Goal: Task Accomplishment & Management: Use online tool/utility

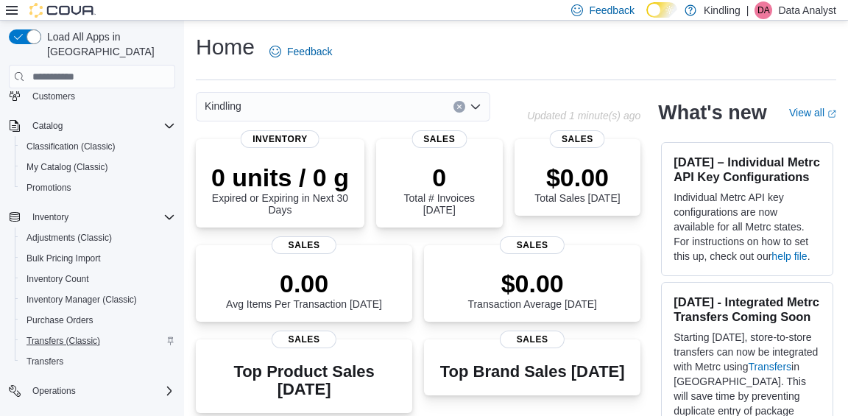
scroll to position [274, 0]
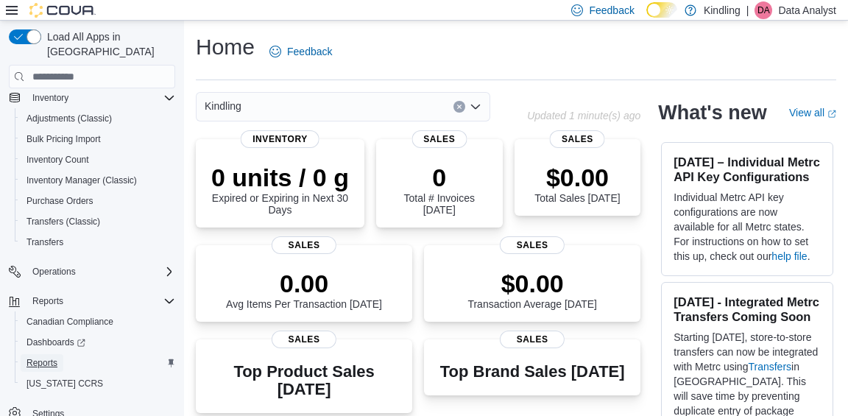
click at [52, 357] on span "Reports" at bounding box center [41, 363] width 31 height 12
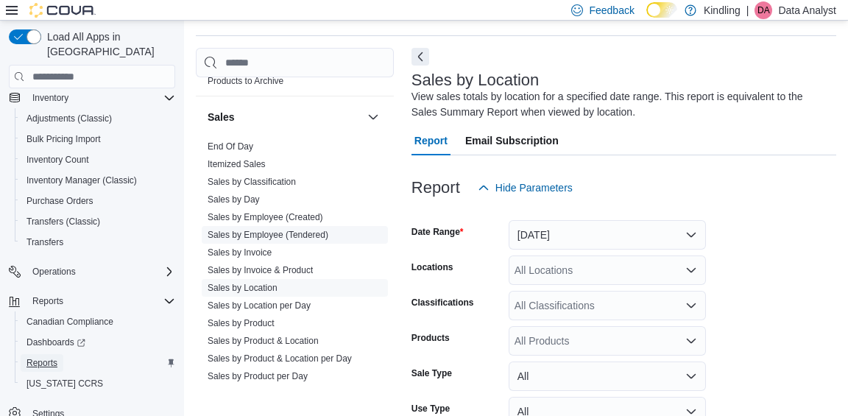
scroll to position [1245, 0]
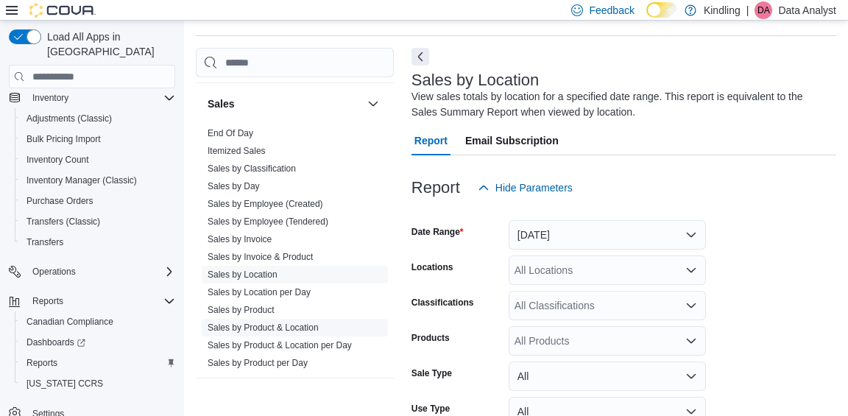
click at [274, 322] on link "Sales by Product & Location" at bounding box center [262, 327] width 111 height 10
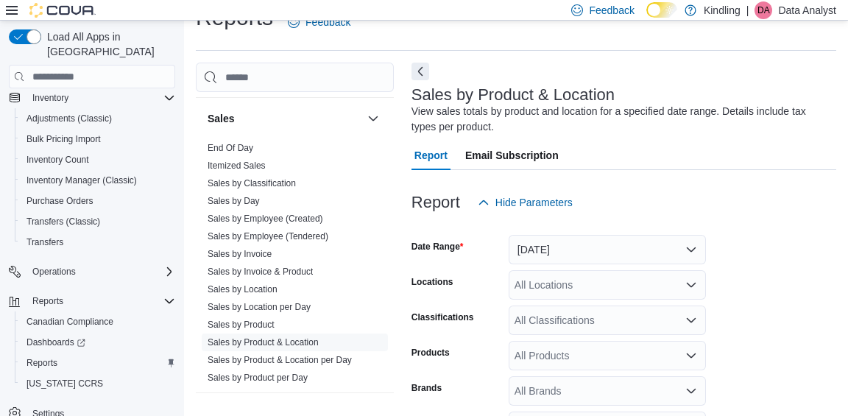
scroll to position [49, 0]
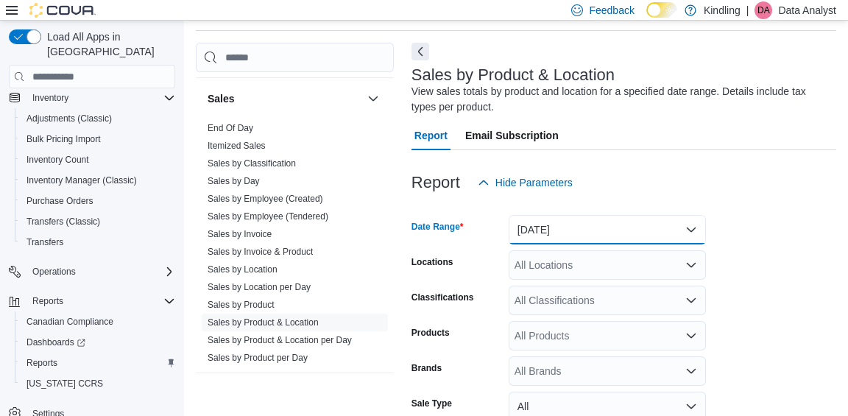
click at [560, 239] on button "[DATE]" at bounding box center [606, 229] width 197 height 29
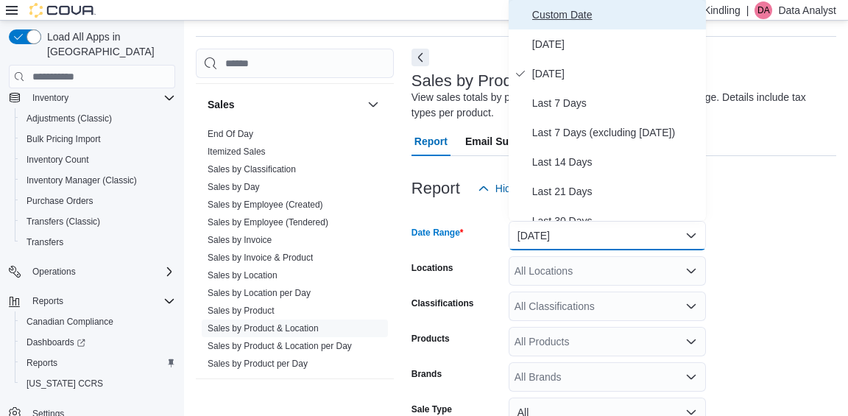
click at [584, 18] on span "Custom Date" at bounding box center [616, 15] width 168 height 18
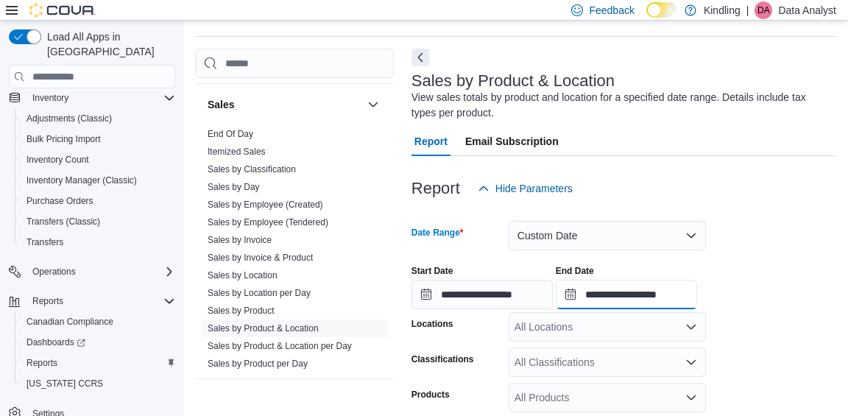
click at [625, 299] on input "**********" at bounding box center [625, 294] width 141 height 29
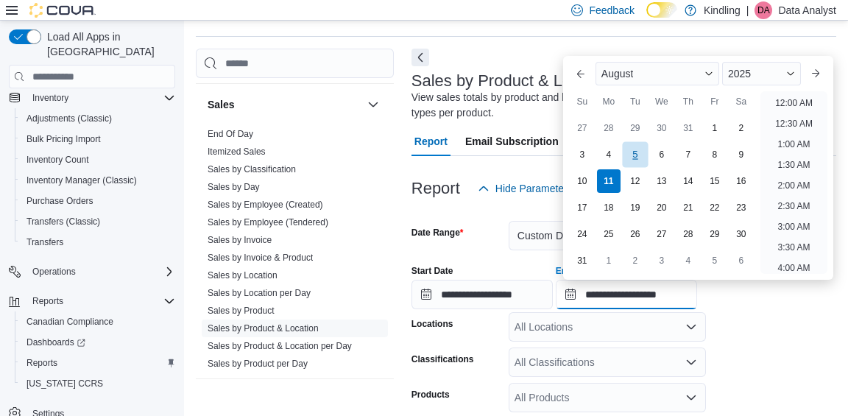
scroll to position [809, 0]
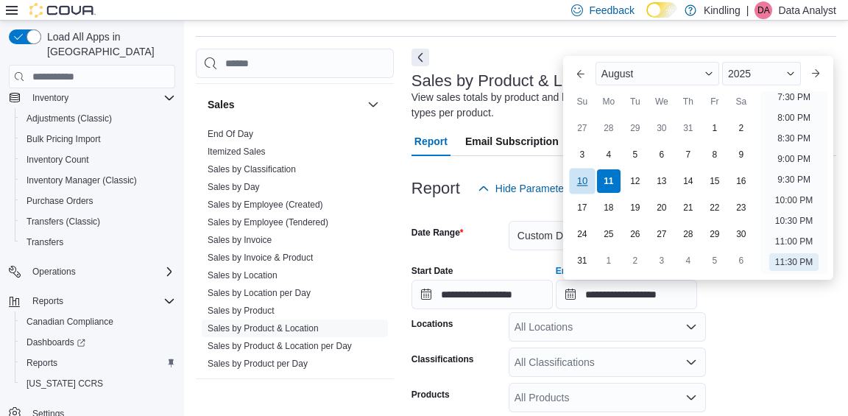
click at [583, 180] on div "10" at bounding box center [582, 181] width 26 height 26
type input "**********"
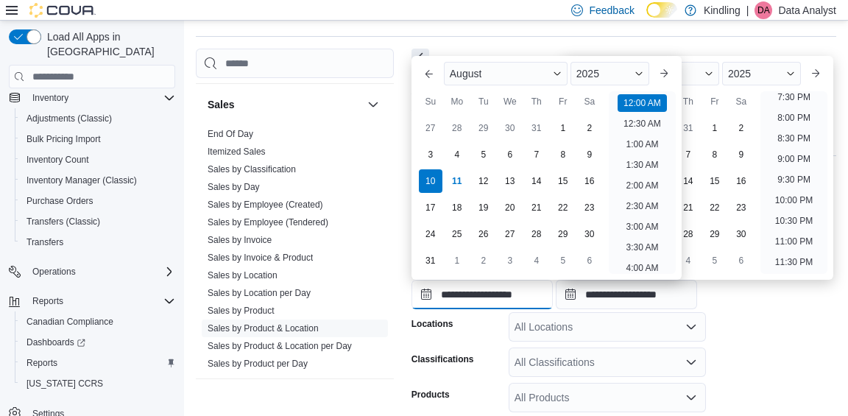
click at [475, 291] on input "**********" at bounding box center [481, 294] width 141 height 29
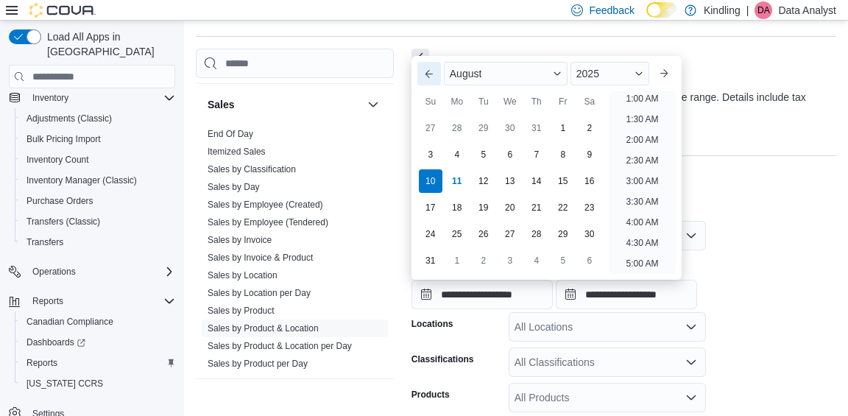
click at [429, 74] on button "Previous Month" at bounding box center [429, 74] width 24 height 24
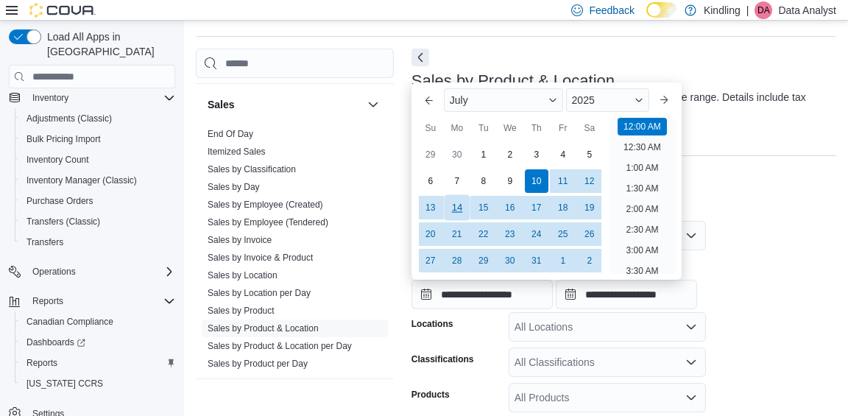
click at [453, 207] on div "14" at bounding box center [457, 208] width 26 height 26
type input "**********"
click at [757, 278] on div "**********" at bounding box center [623, 281] width 425 height 56
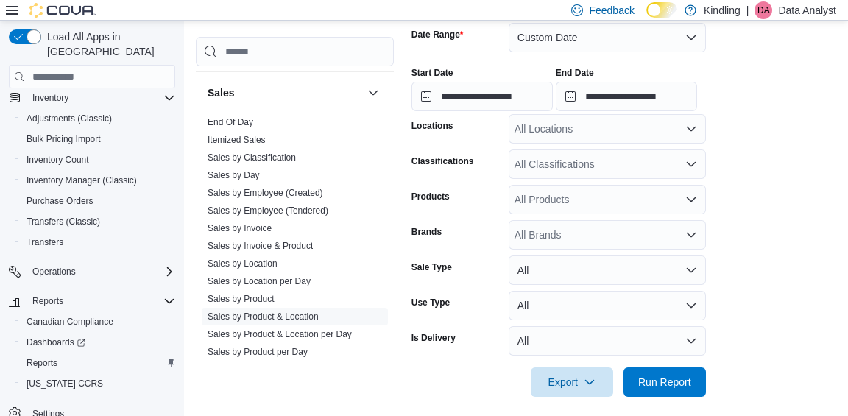
scroll to position [251, 0]
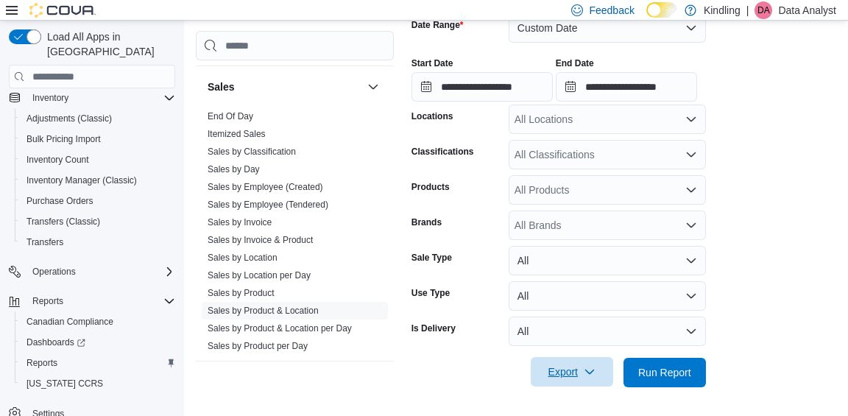
click at [552, 368] on span "Export" at bounding box center [571, 371] width 65 height 29
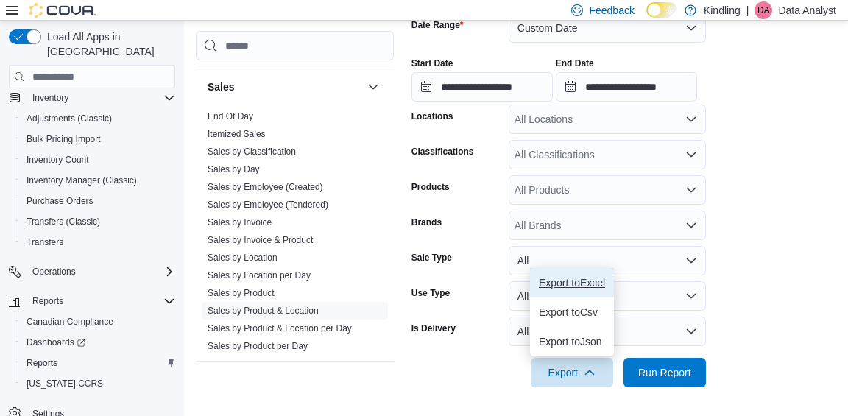
click at [575, 282] on span "Export to Excel" at bounding box center [572, 283] width 66 height 12
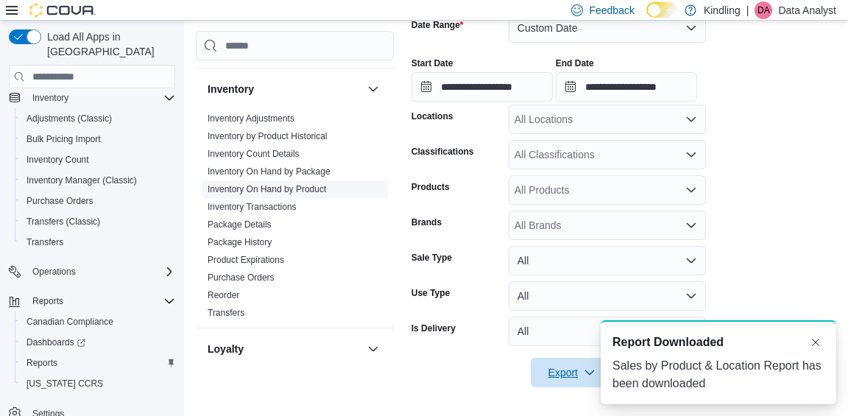
scroll to position [700, 0]
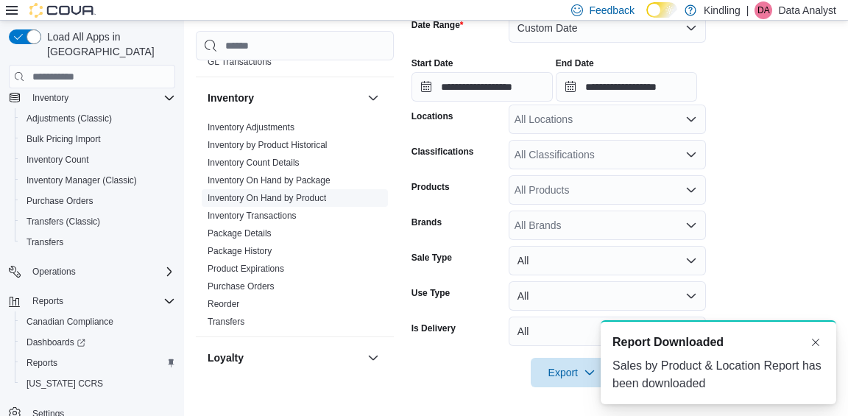
click at [296, 193] on link "Inventory On Hand by Product" at bounding box center [266, 198] width 118 height 10
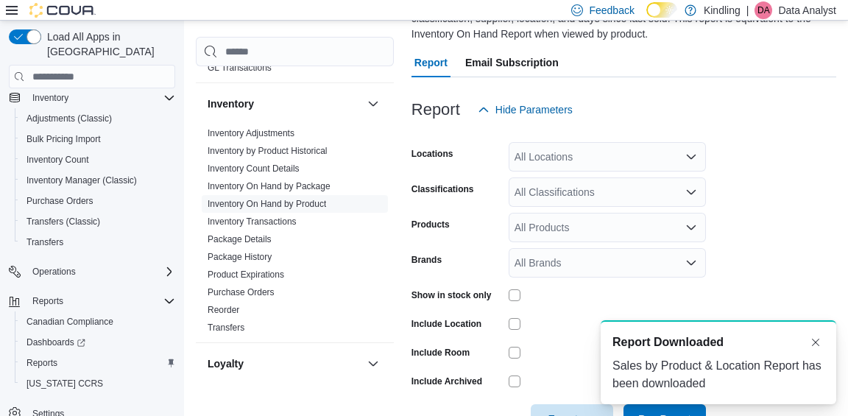
scroll to position [184, 0]
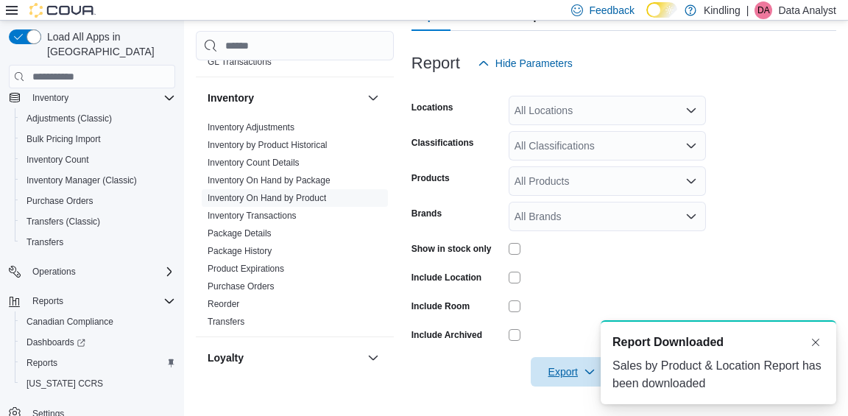
click at [550, 366] on span "Export" at bounding box center [571, 371] width 65 height 29
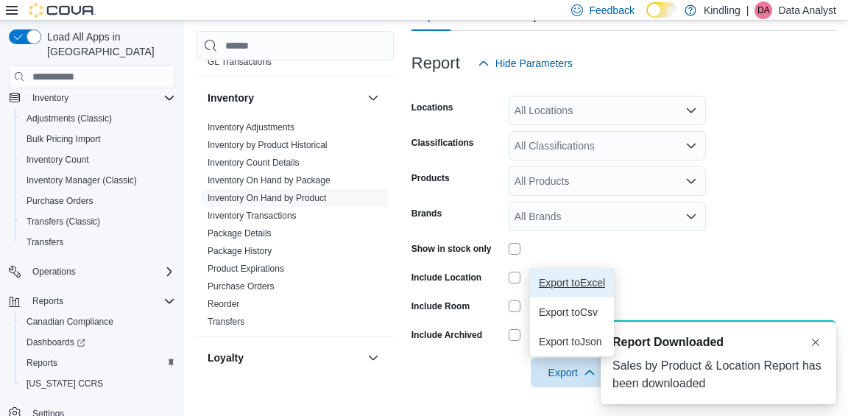
click at [563, 283] on span "Export to Excel" at bounding box center [572, 283] width 66 height 12
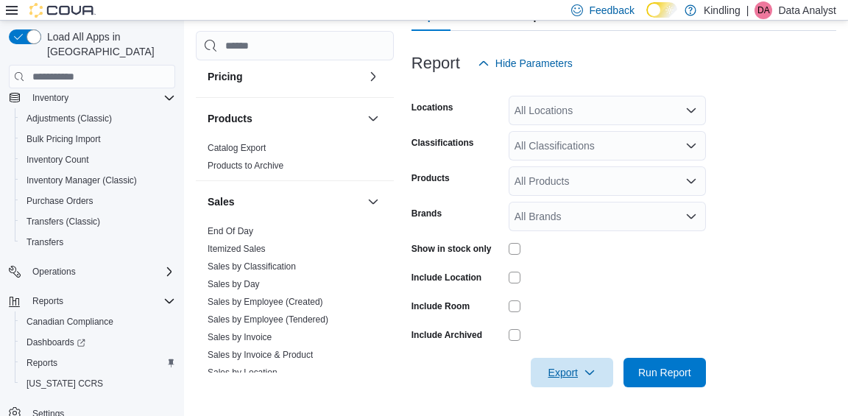
scroll to position [1317, 0]
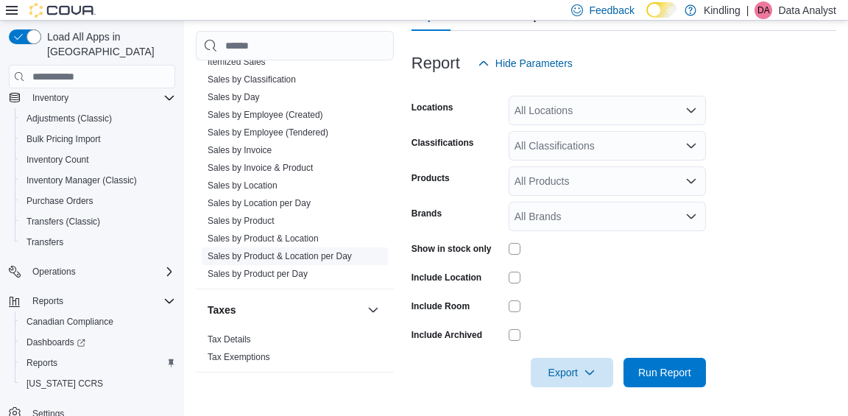
click at [290, 251] on link "Sales by Product & Location per Day" at bounding box center [279, 256] width 144 height 10
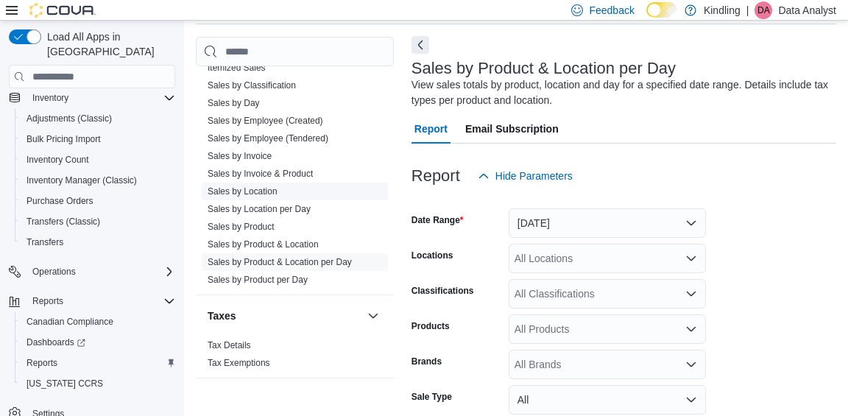
scroll to position [49, 0]
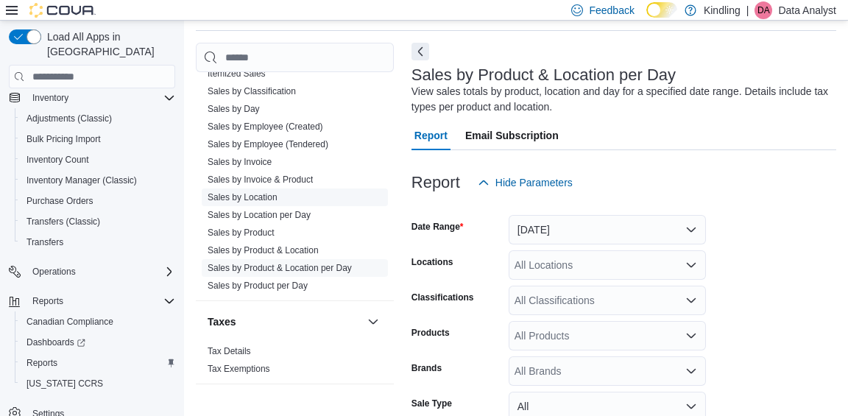
click at [269, 192] on link "Sales by Location" at bounding box center [242, 197] width 70 height 10
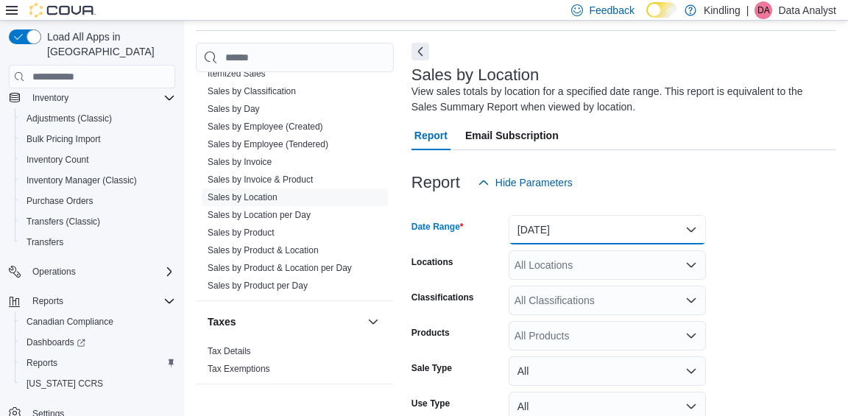
click at [553, 241] on button "[DATE]" at bounding box center [606, 229] width 197 height 29
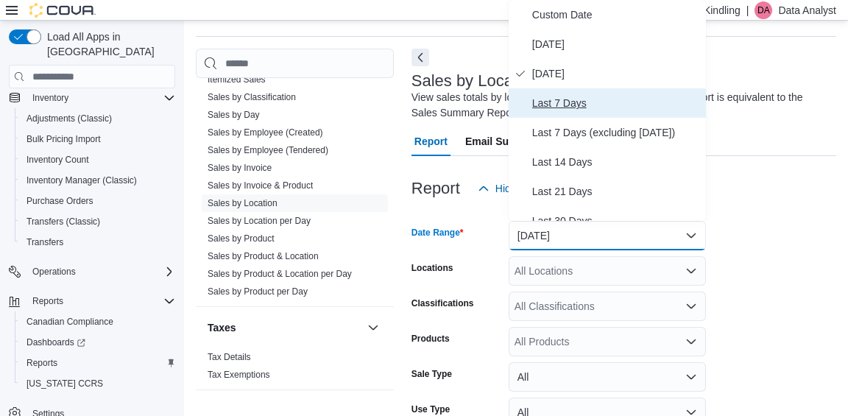
click at [573, 108] on span "Last 7 Days" at bounding box center [616, 103] width 168 height 18
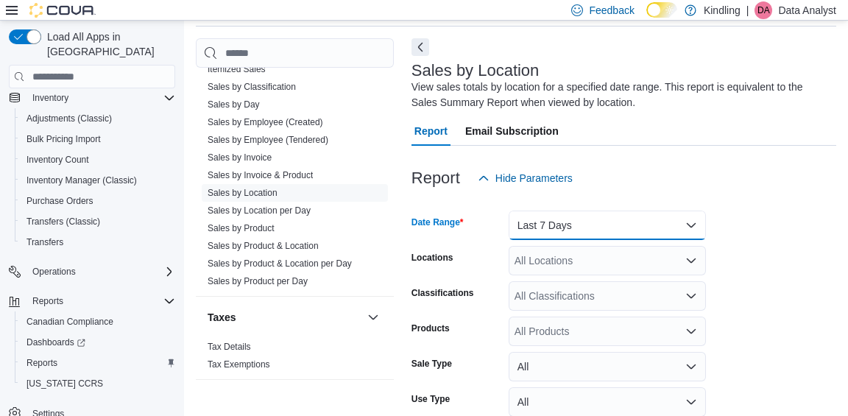
click at [555, 227] on button "Last 7 Days" at bounding box center [606, 224] width 197 height 29
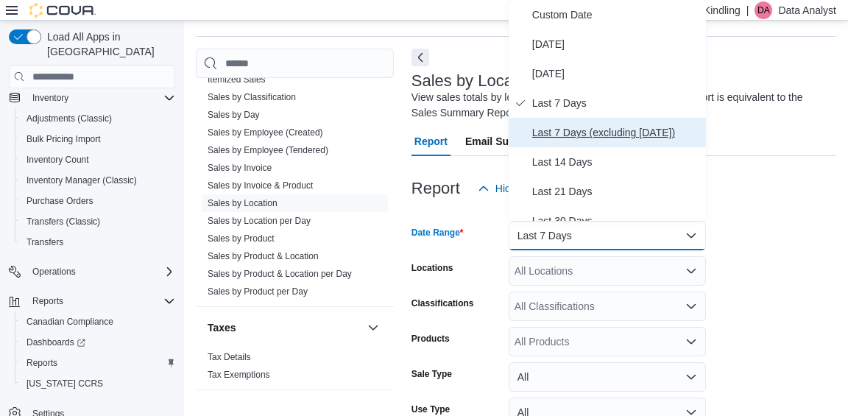
click at [590, 135] on span "Last 7 Days (excluding [DATE])" at bounding box center [616, 133] width 168 height 18
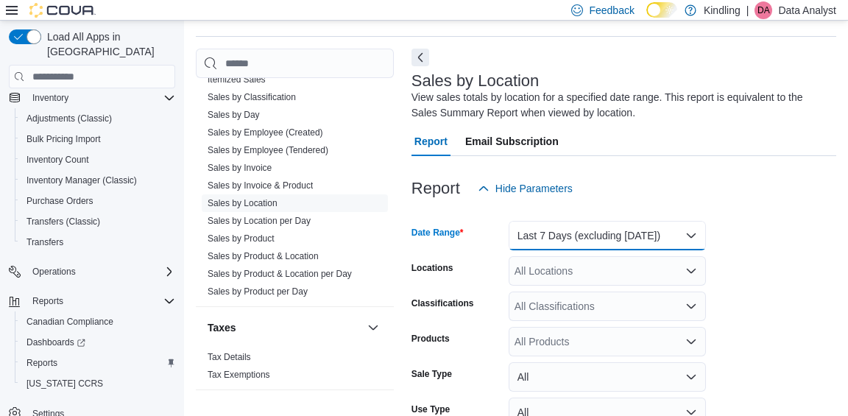
scroll to position [160, 0]
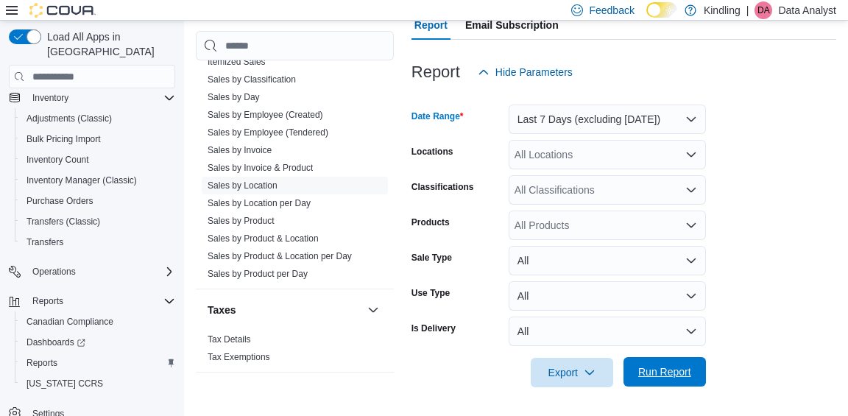
click at [650, 372] on span "Run Report" at bounding box center [664, 371] width 53 height 15
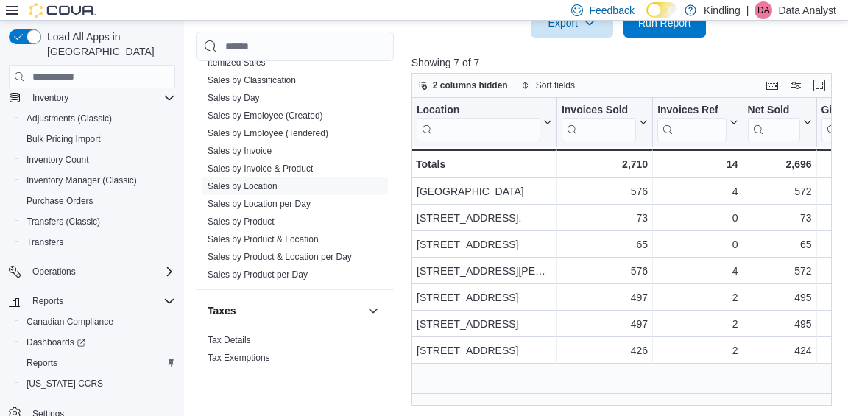
scroll to position [511, 0]
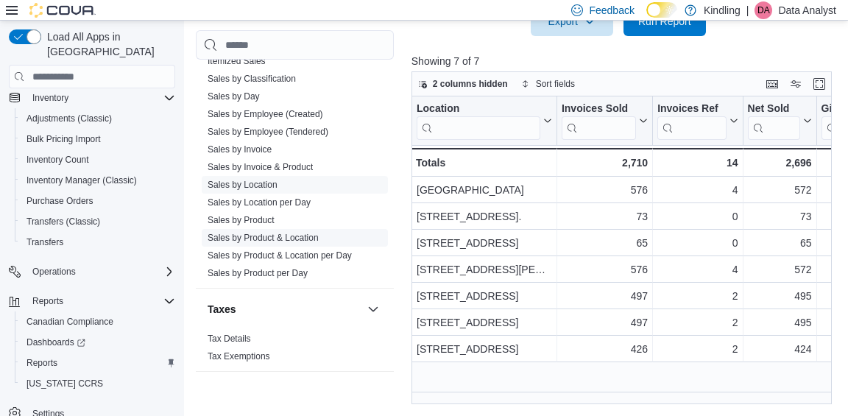
click at [296, 232] on link "Sales by Product & Location" at bounding box center [262, 237] width 111 height 10
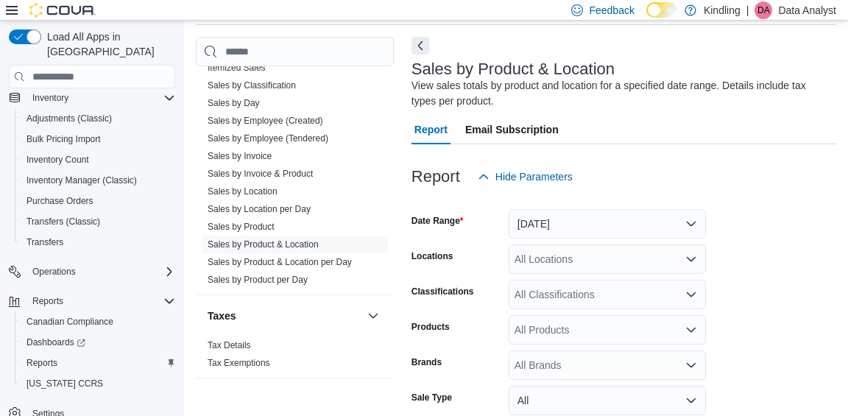
scroll to position [49, 0]
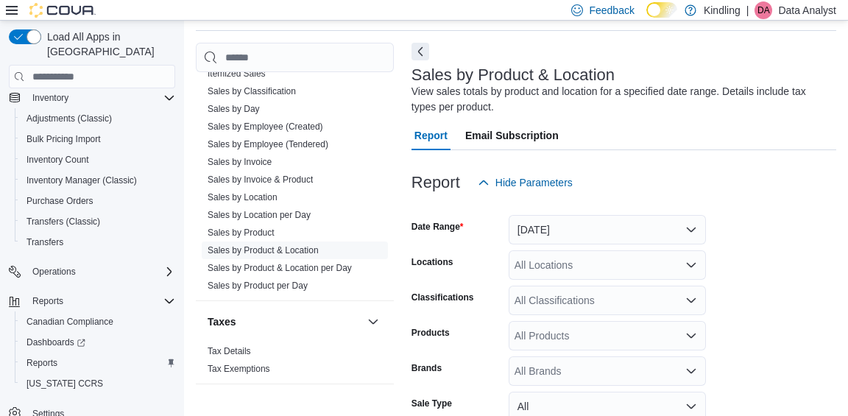
click at [528, 258] on div "All Locations" at bounding box center [606, 264] width 197 height 29
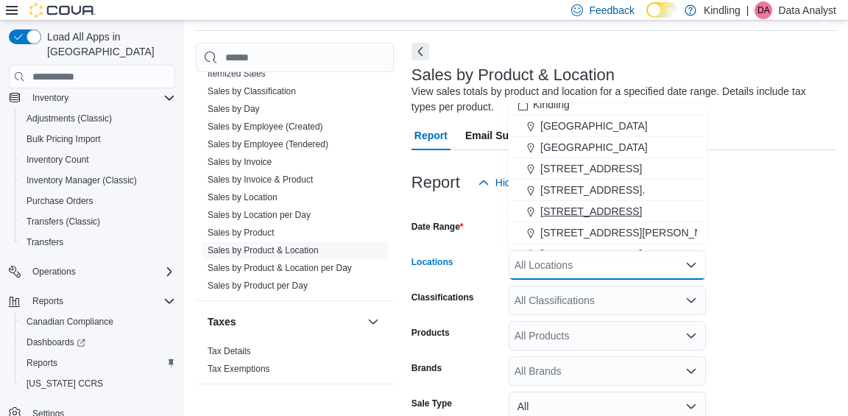
scroll to position [19, 0]
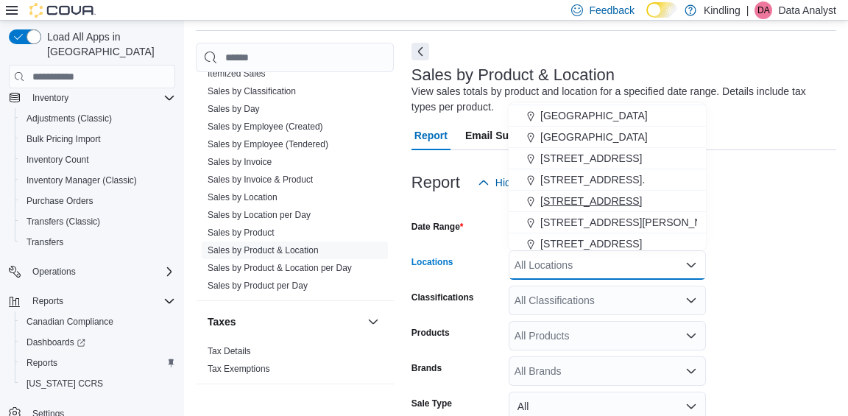
click at [568, 217] on span "[STREET_ADDRESS][PERSON_NAME]" at bounding box center [633, 222] width 187 height 15
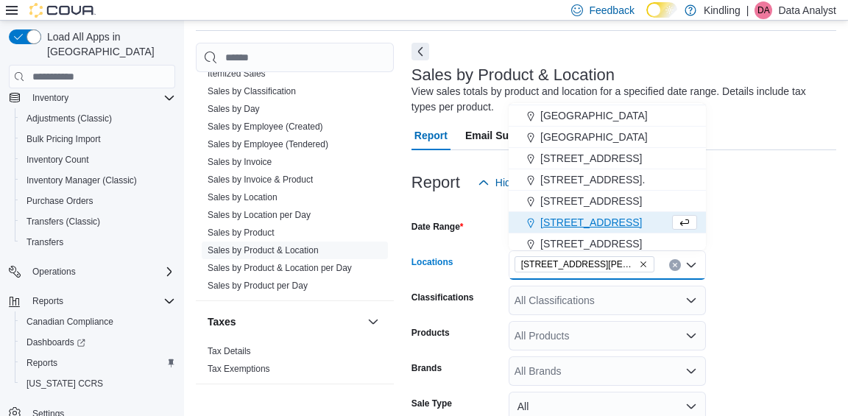
click at [499, 288] on div "Classifications" at bounding box center [456, 299] width 91 height 29
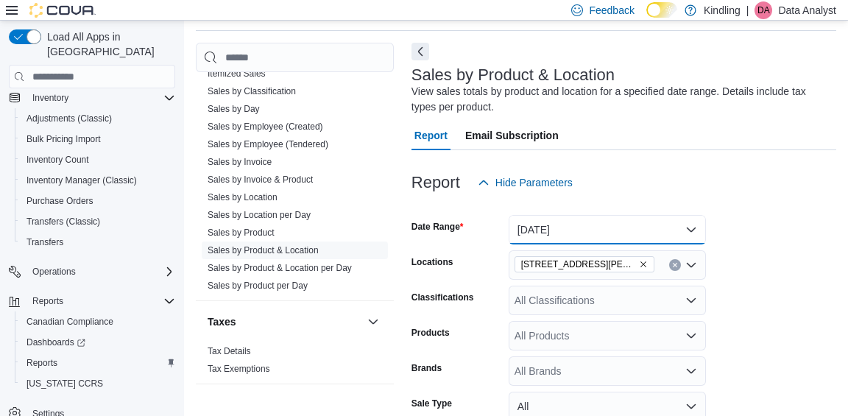
click at [555, 235] on button "[DATE]" at bounding box center [606, 229] width 197 height 29
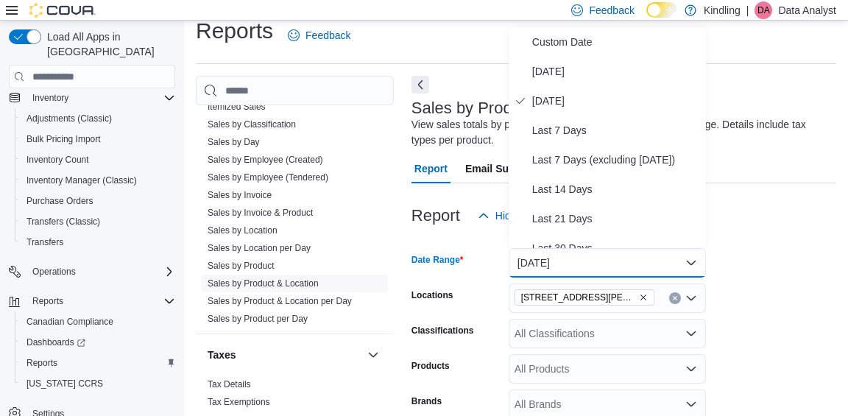
scroll to position [0, 0]
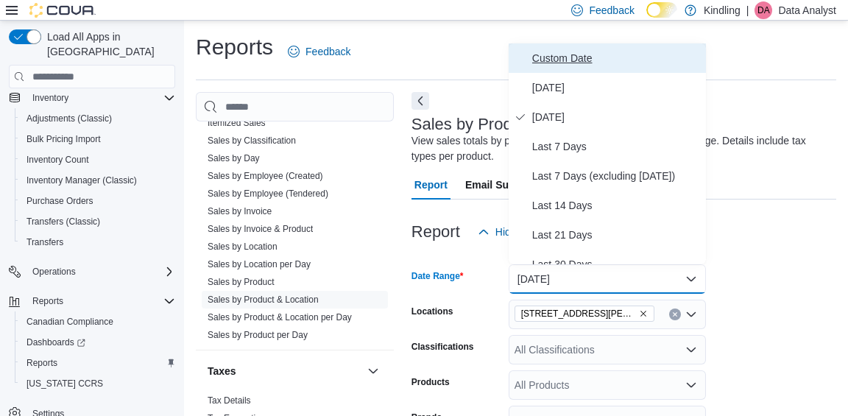
click at [586, 62] on span "Custom Date" at bounding box center [616, 58] width 168 height 18
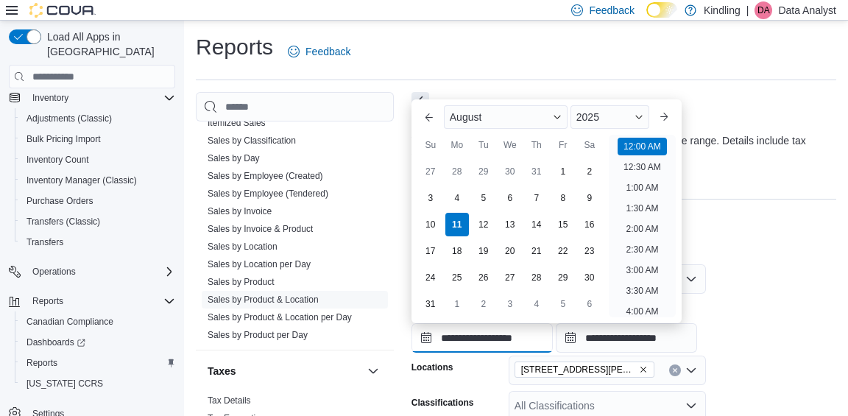
click at [521, 327] on input "**********" at bounding box center [481, 337] width 141 height 29
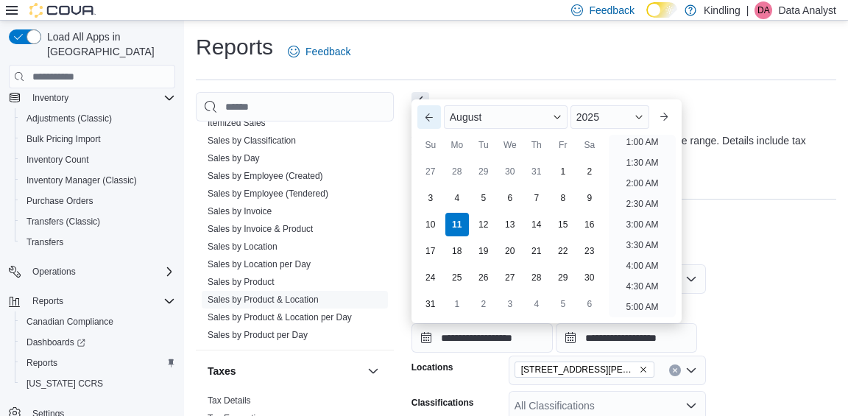
click at [427, 114] on button "Previous Month" at bounding box center [429, 117] width 24 height 24
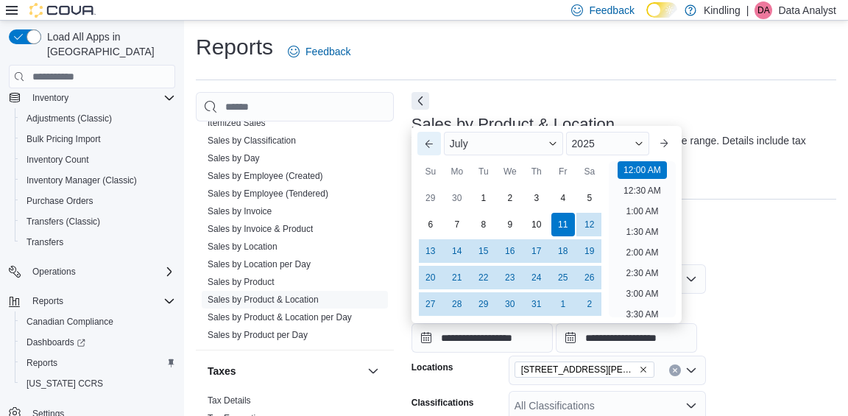
click at [427, 114] on div at bounding box center [623, 113] width 425 height 6
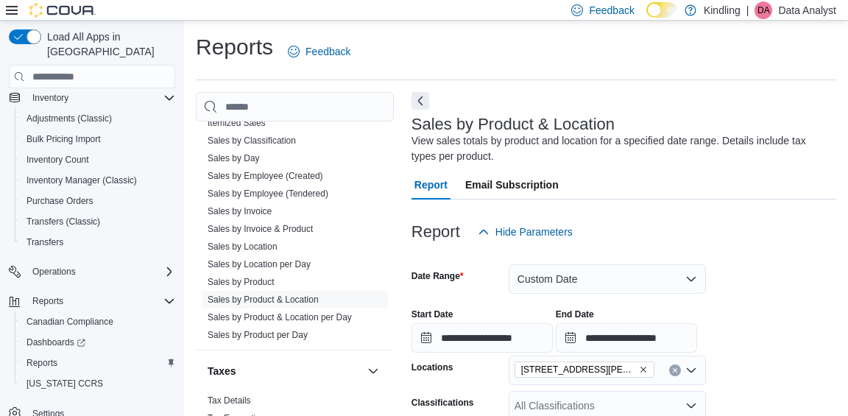
click at [447, 356] on div "Locations" at bounding box center [456, 369] width 91 height 29
click at [449, 341] on input "**********" at bounding box center [481, 337] width 141 height 29
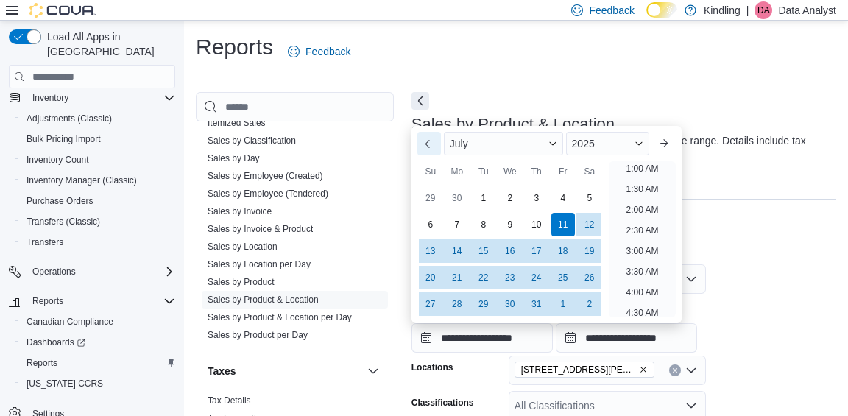
click at [436, 140] on button "Previous Month" at bounding box center [429, 144] width 24 height 24
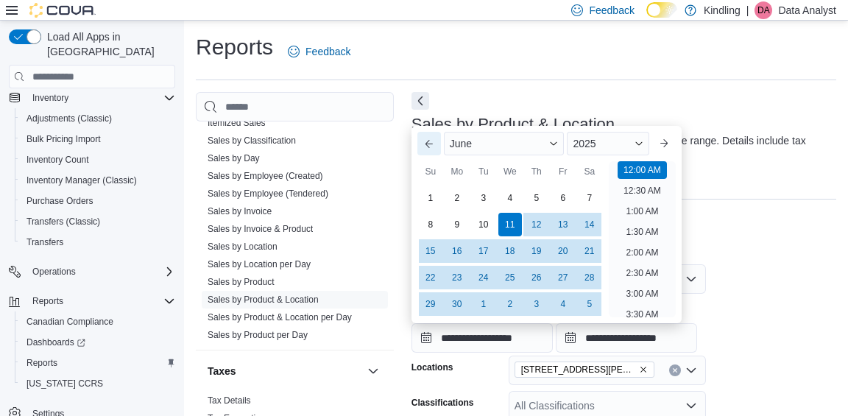
click at [436, 140] on button "Previous Month" at bounding box center [429, 144] width 24 height 24
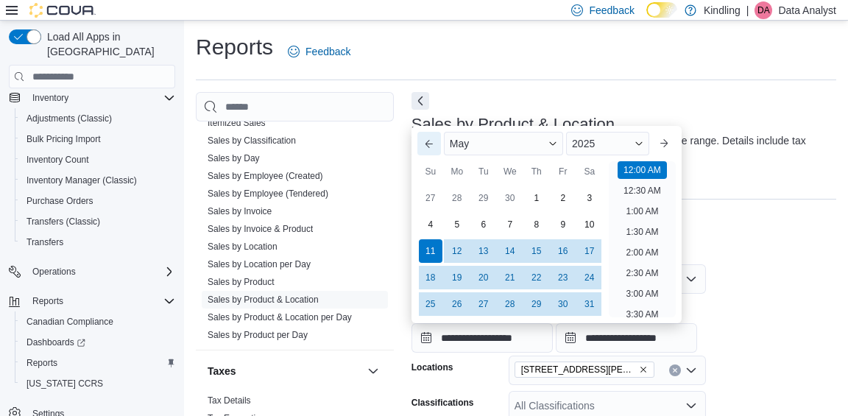
click at [436, 140] on button "Previous Month" at bounding box center [429, 144] width 24 height 24
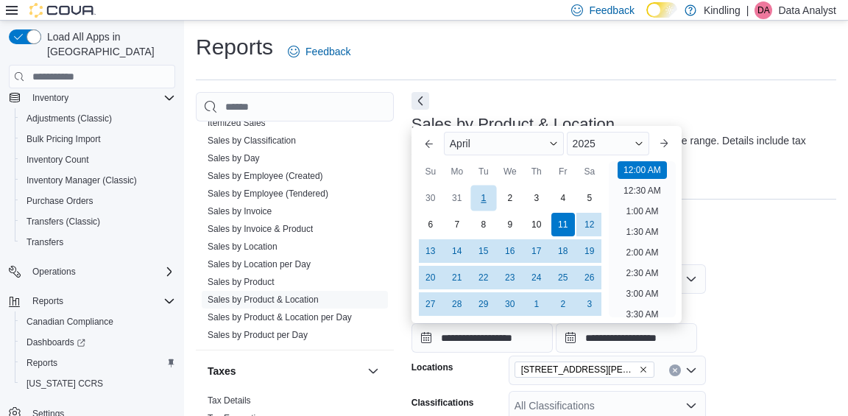
click at [481, 193] on div "1" at bounding box center [483, 198] width 26 height 26
type input "**********"
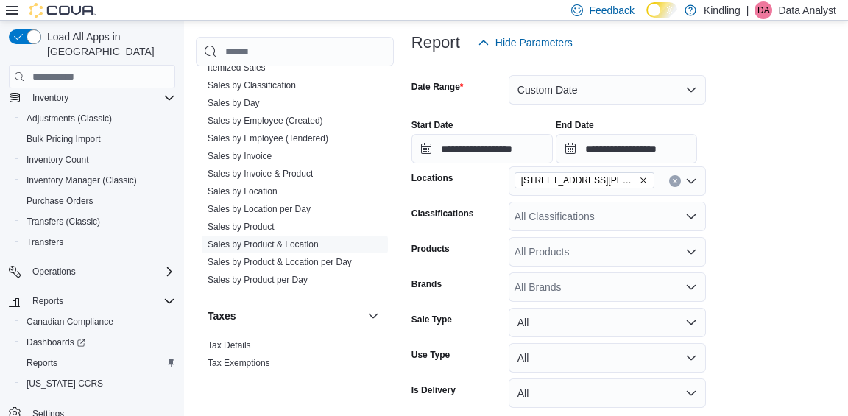
scroll to position [251, 0]
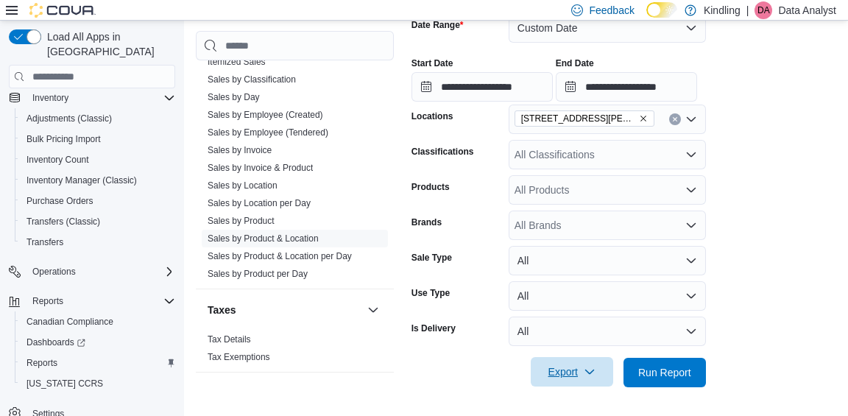
click at [569, 380] on span "Export" at bounding box center [571, 371] width 65 height 29
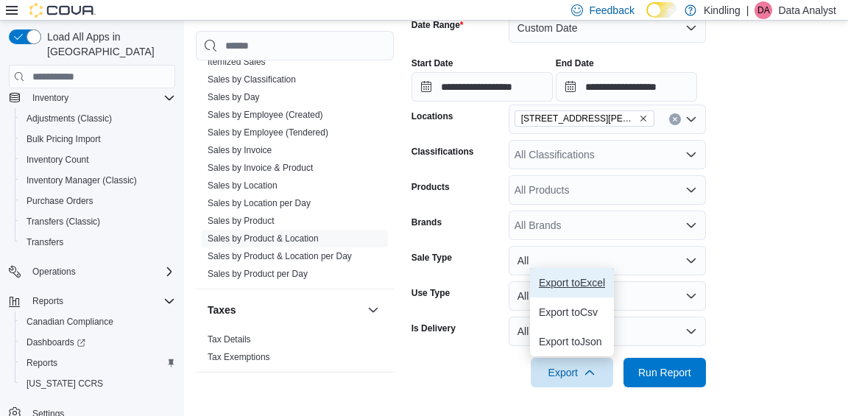
click at [578, 278] on span "Export to Excel" at bounding box center [572, 283] width 66 height 12
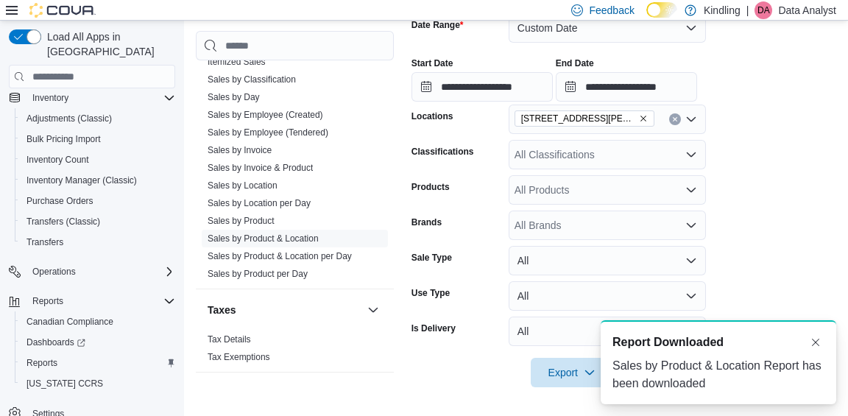
scroll to position [0, 0]
